Goal: Information Seeking & Learning: Learn about a topic

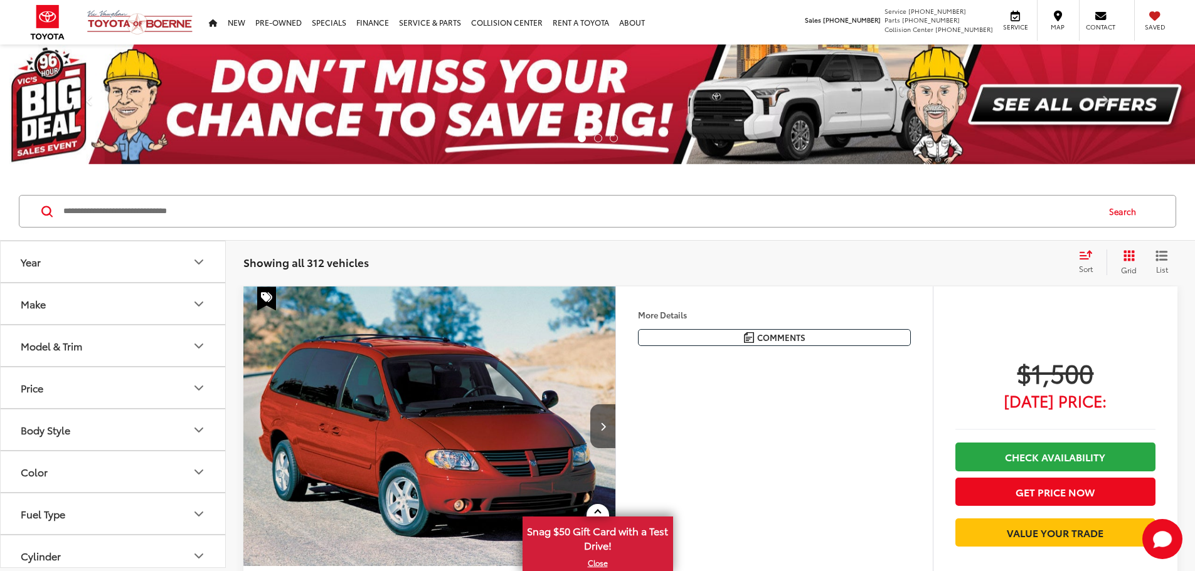
click at [36, 304] on div "Make" at bounding box center [33, 304] width 25 height 12
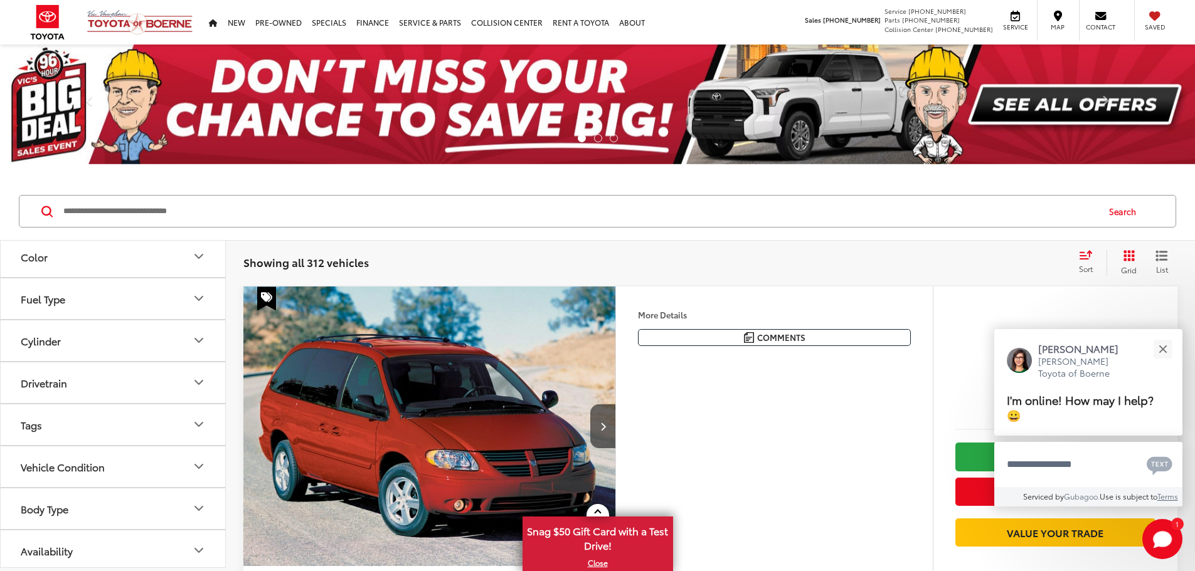
scroll to position [627, 0]
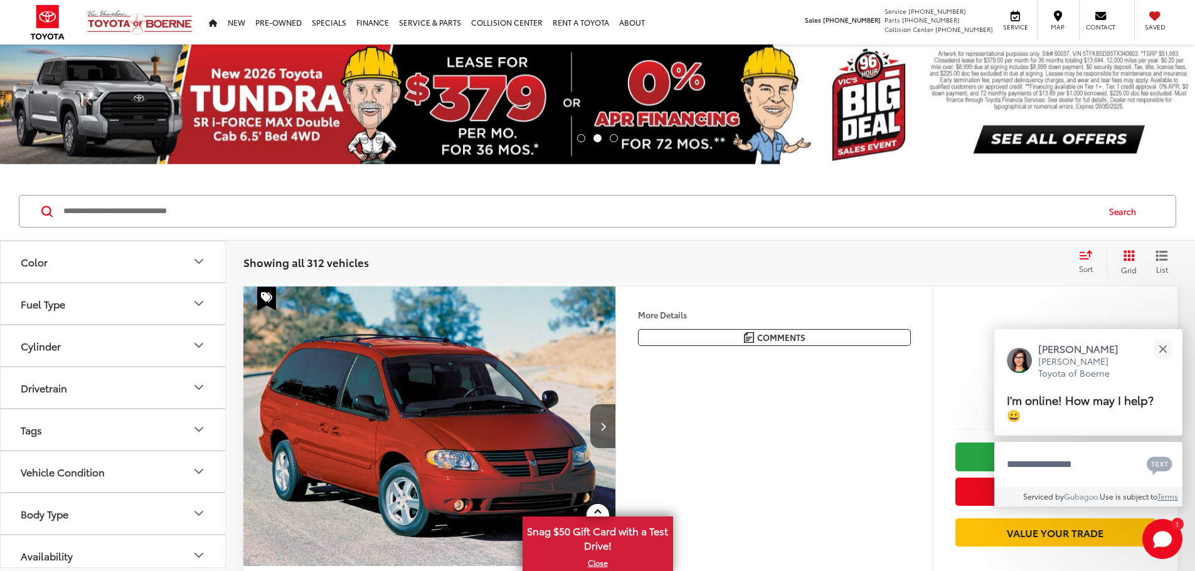
click at [113, 73] on img at bounding box center [113, 73] width 0 height 0
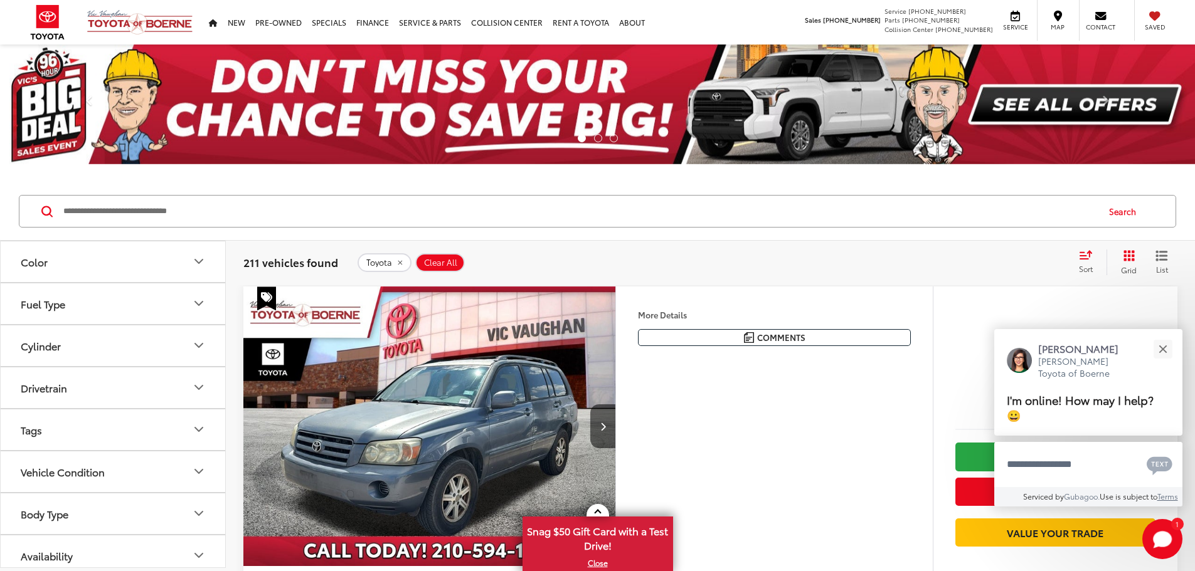
click at [65, 142] on div "Model & Trim" at bounding box center [51, 136] width 61 height 12
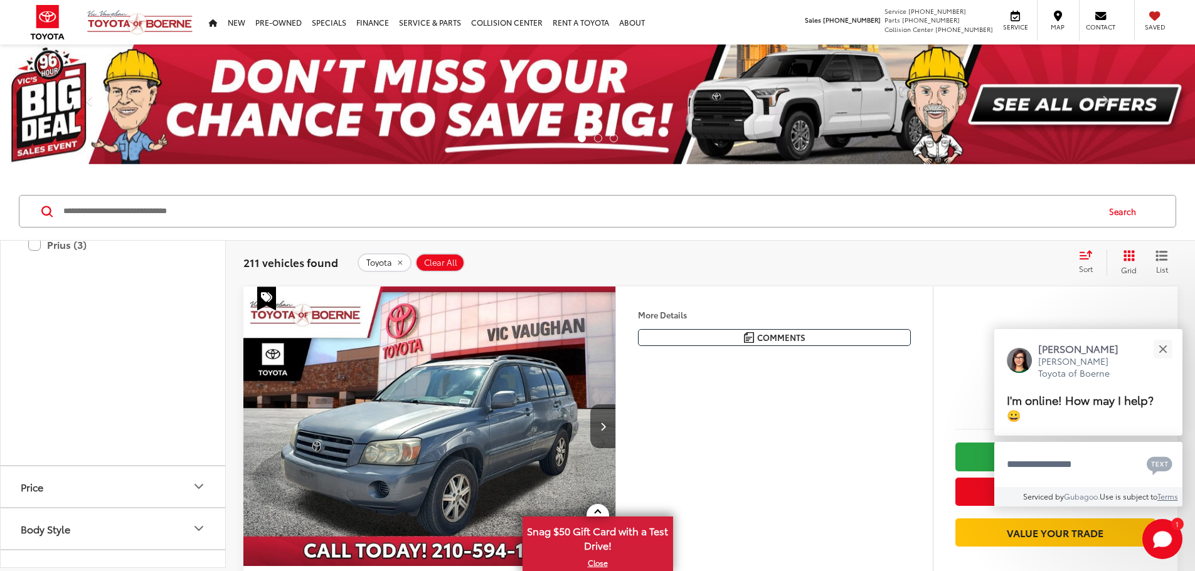
scroll to position [753, 0]
click at [34, 112] on label "bZ4X (1)" at bounding box center [112, 101] width 169 height 22
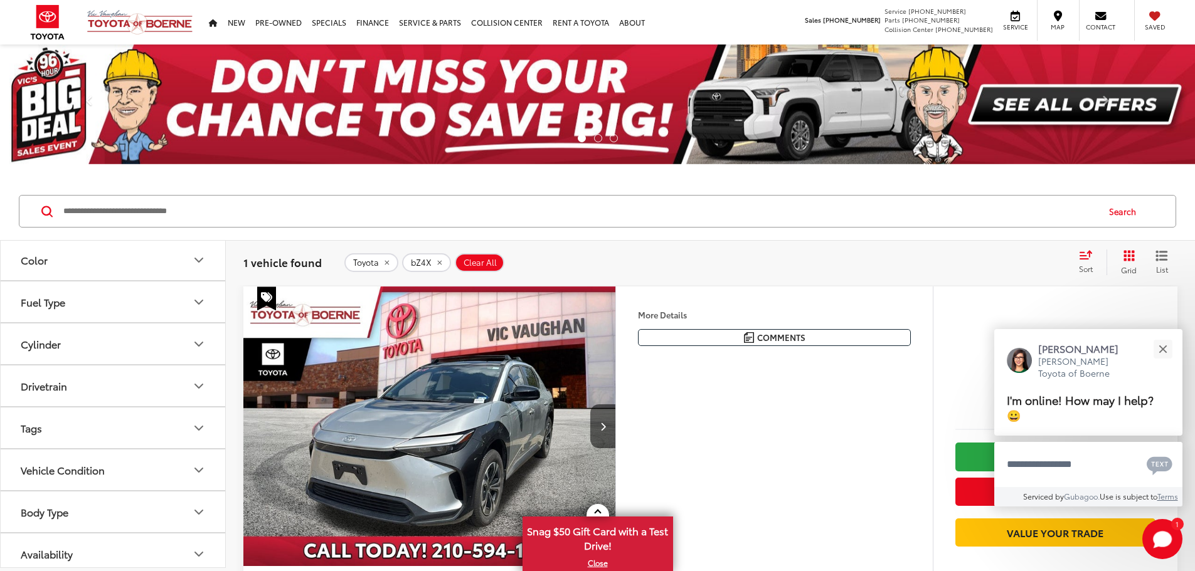
scroll to position [1202, 0]
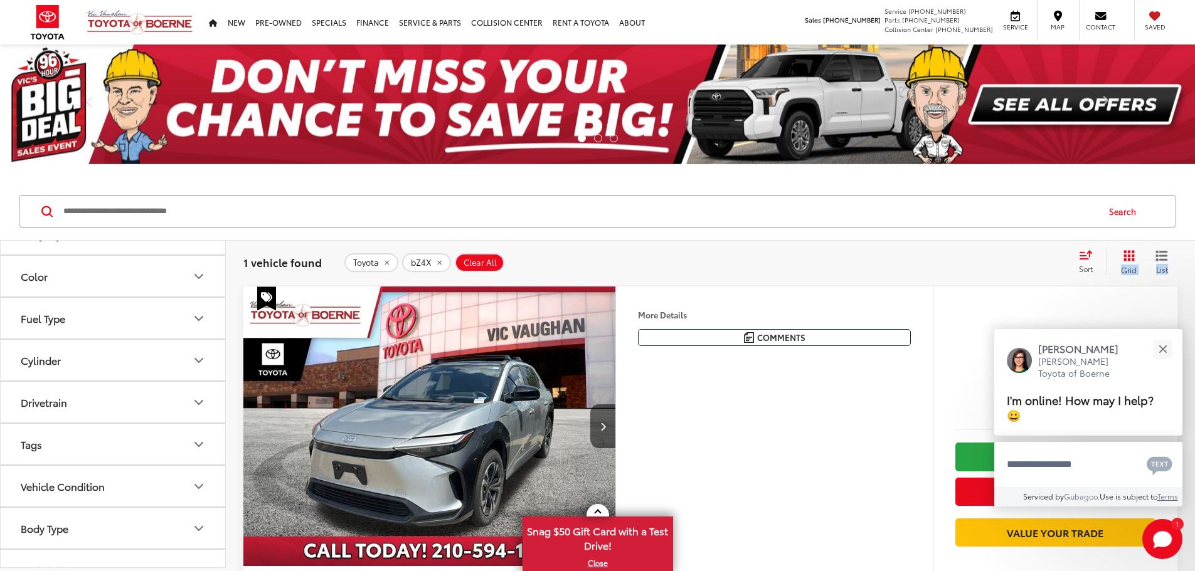
click at [870, 275] on div "1 vehicle found Toyota bZ4X Clear All + 0 test Sort Price: High to Low Price: L…" at bounding box center [710, 262] width 969 height 45
click at [1164, 350] on div "Close" at bounding box center [1162, 349] width 8 height 8
